Goal: Task Accomplishment & Management: Use online tool/utility

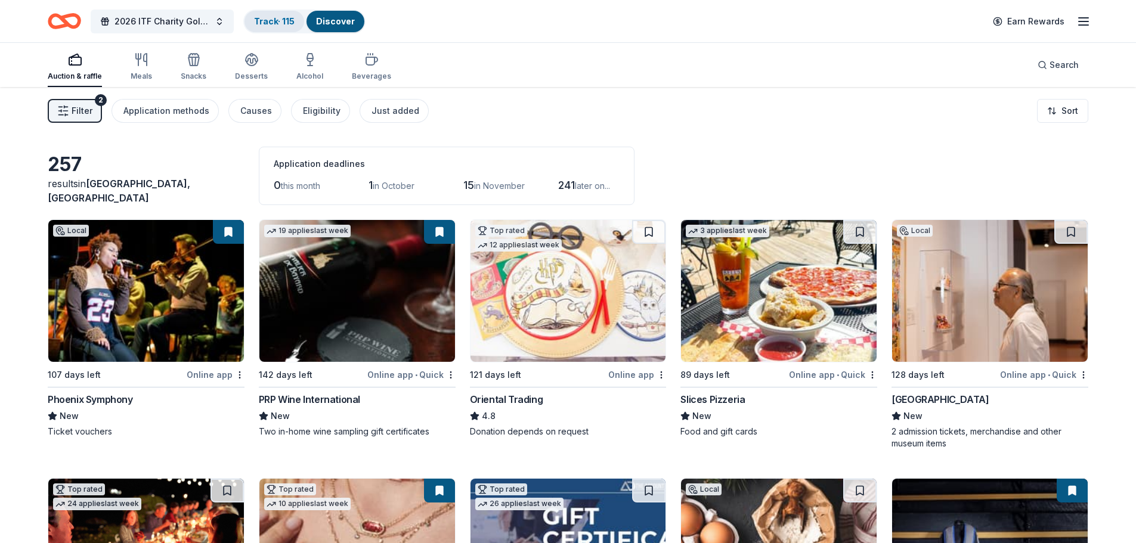
click at [273, 21] on link "Track · 115" at bounding box center [274, 21] width 41 height 10
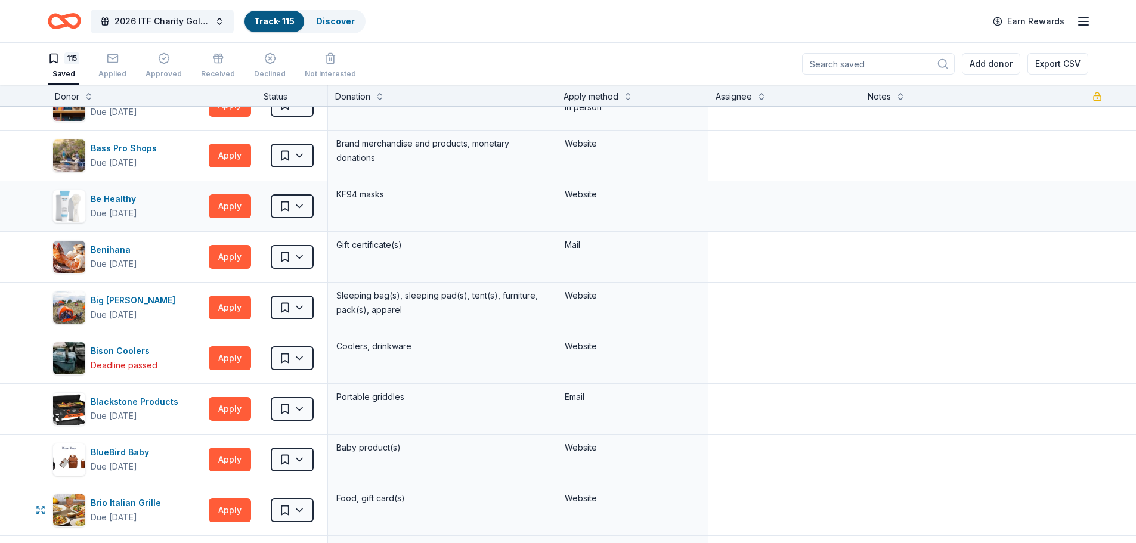
scroll to position [656, 0]
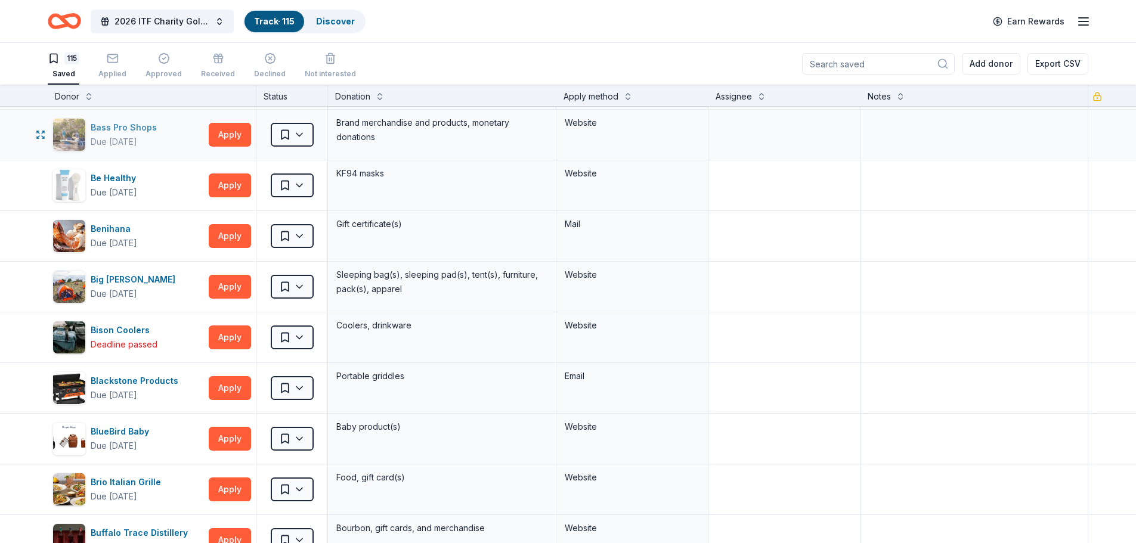
click at [112, 131] on div "Bass Pro Shops" at bounding box center [126, 127] width 71 height 14
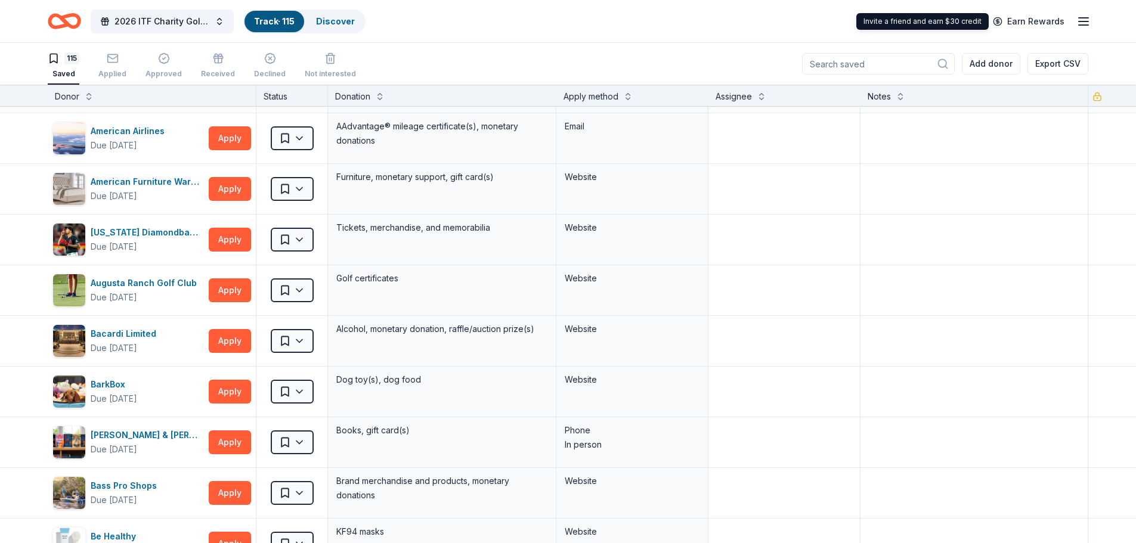
scroll to position [239, 0]
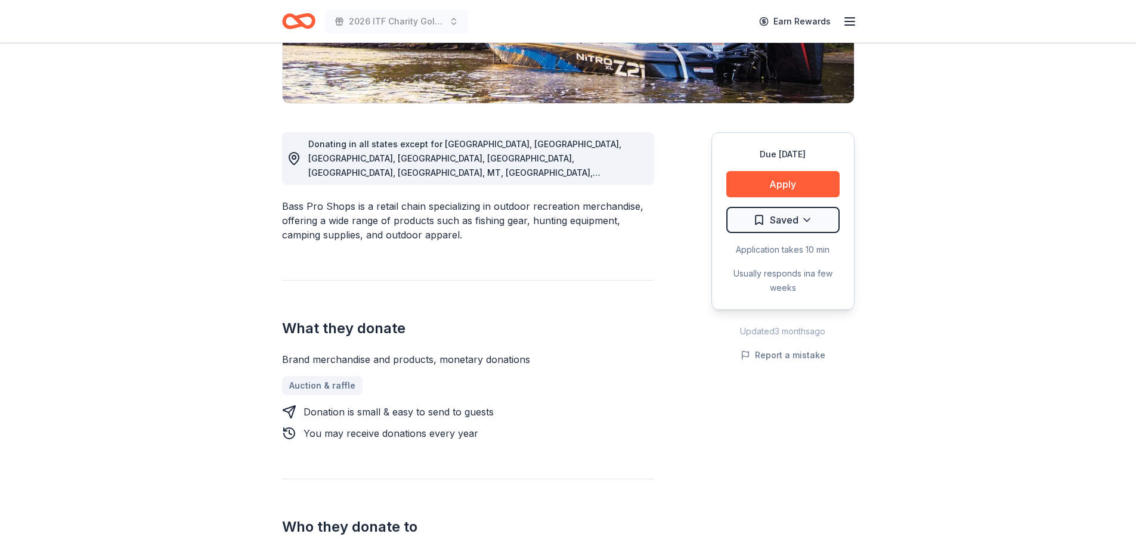
scroll to position [298, 0]
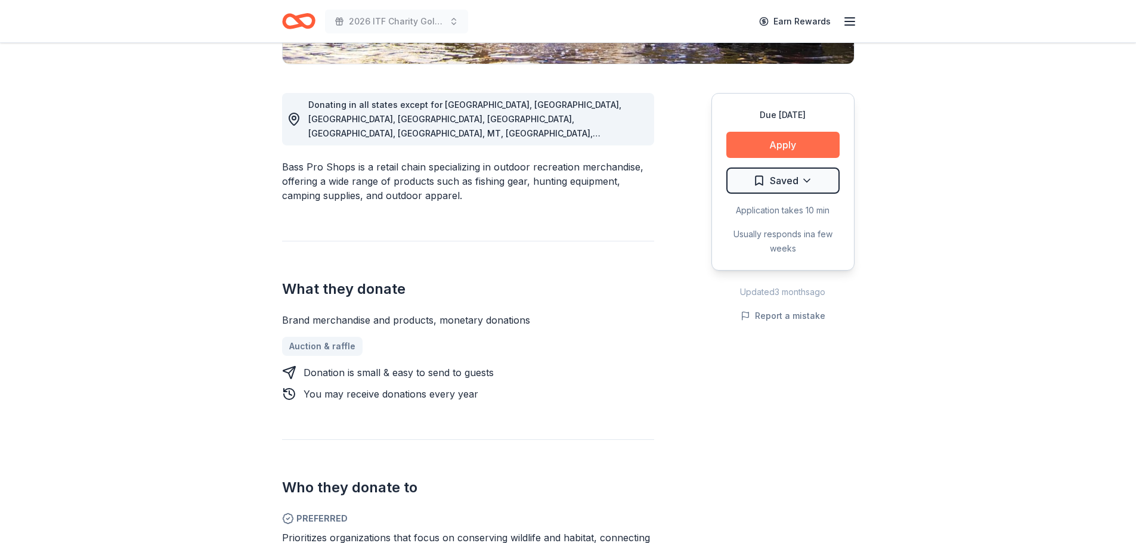
click at [775, 144] on button "Apply" at bounding box center [782, 145] width 113 height 26
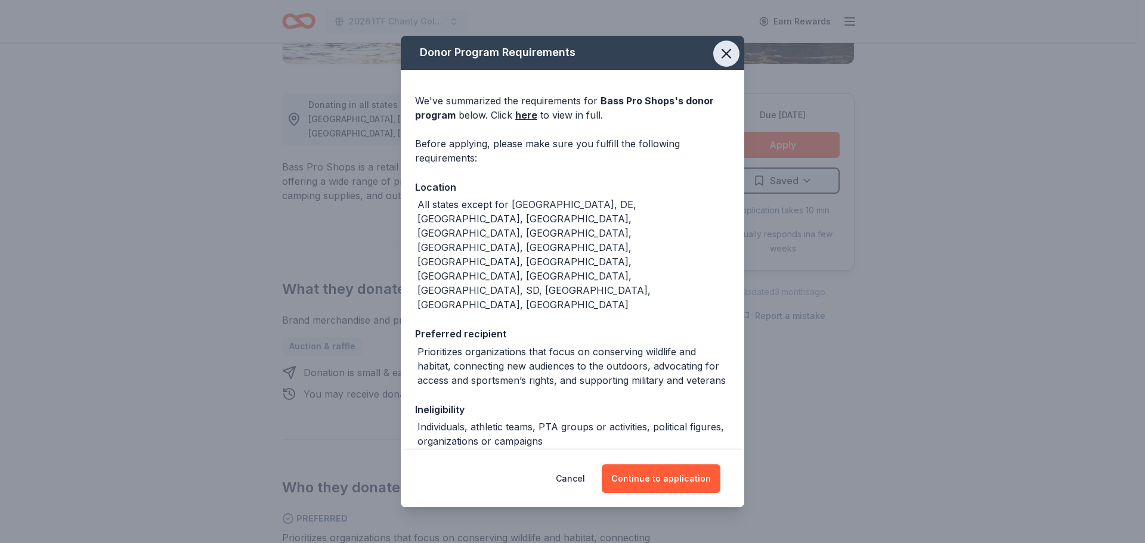
click at [720, 50] on icon "button" at bounding box center [726, 53] width 17 height 17
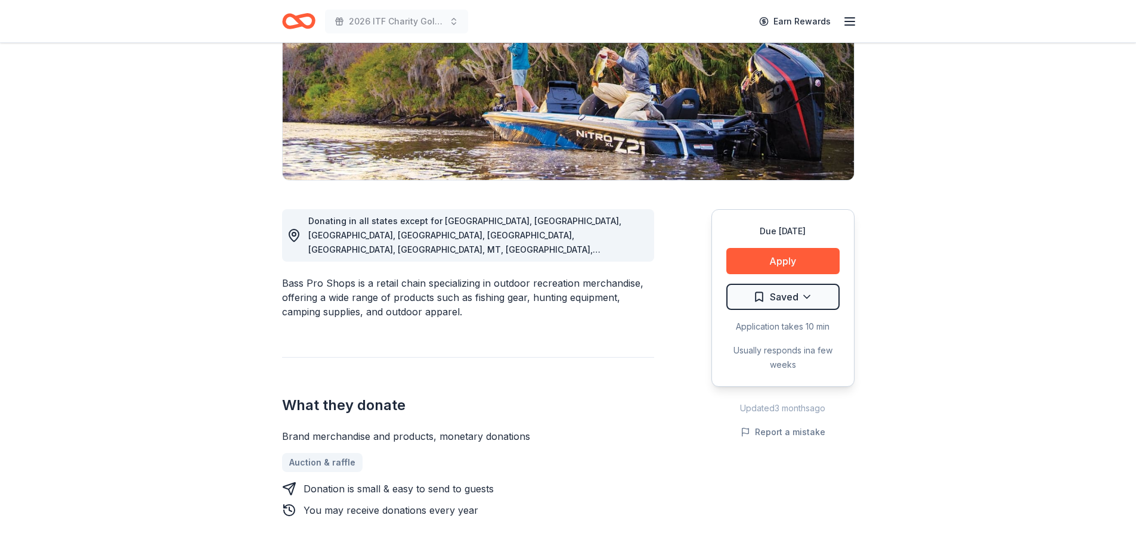
scroll to position [0, 0]
